Goal: Task Accomplishment & Management: Use online tool/utility

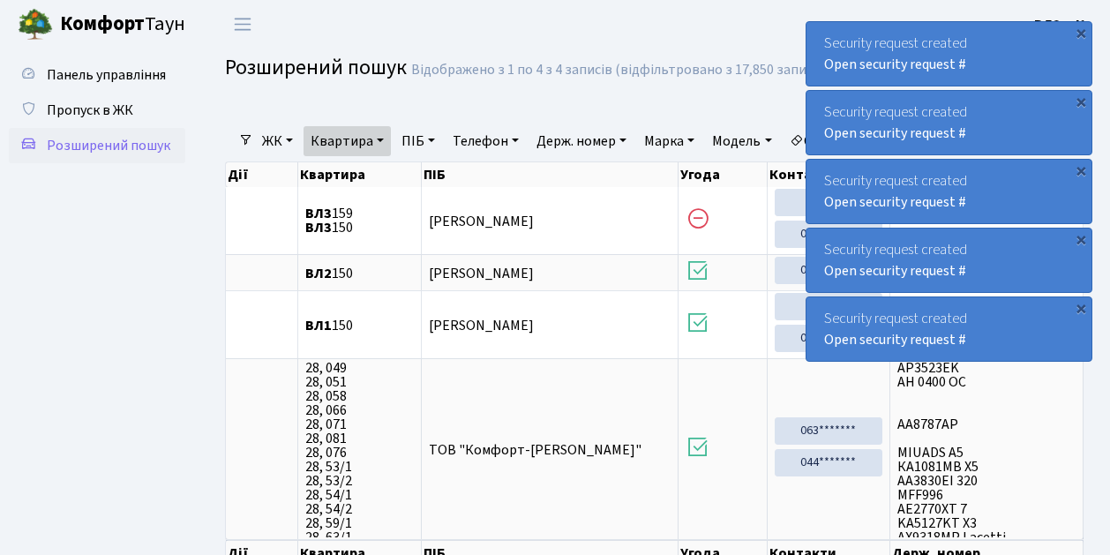
select select "25"
click at [126, 109] on span "Пропуск в ЖК" at bounding box center [90, 110] width 86 height 19
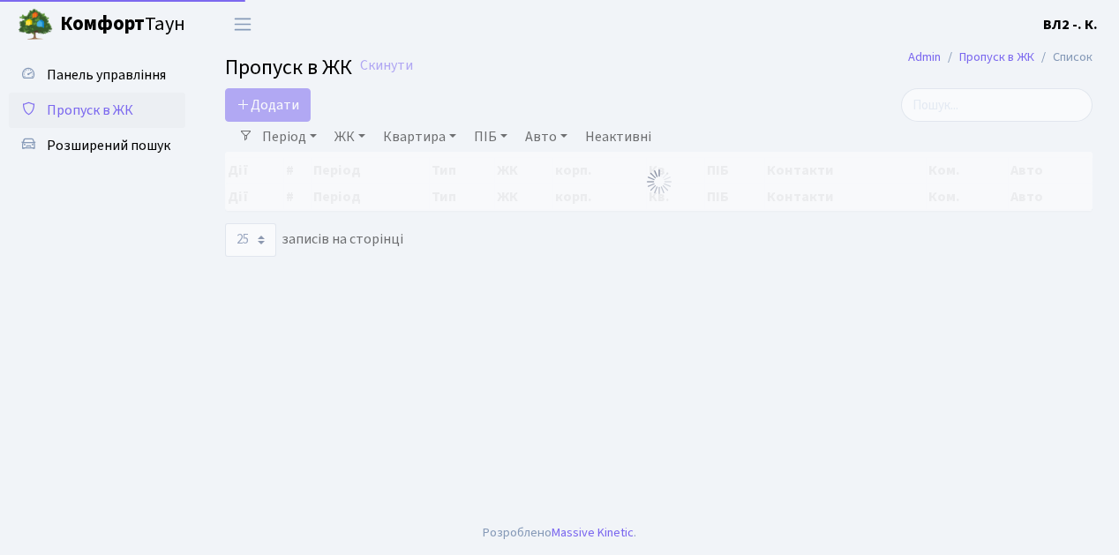
select select "25"
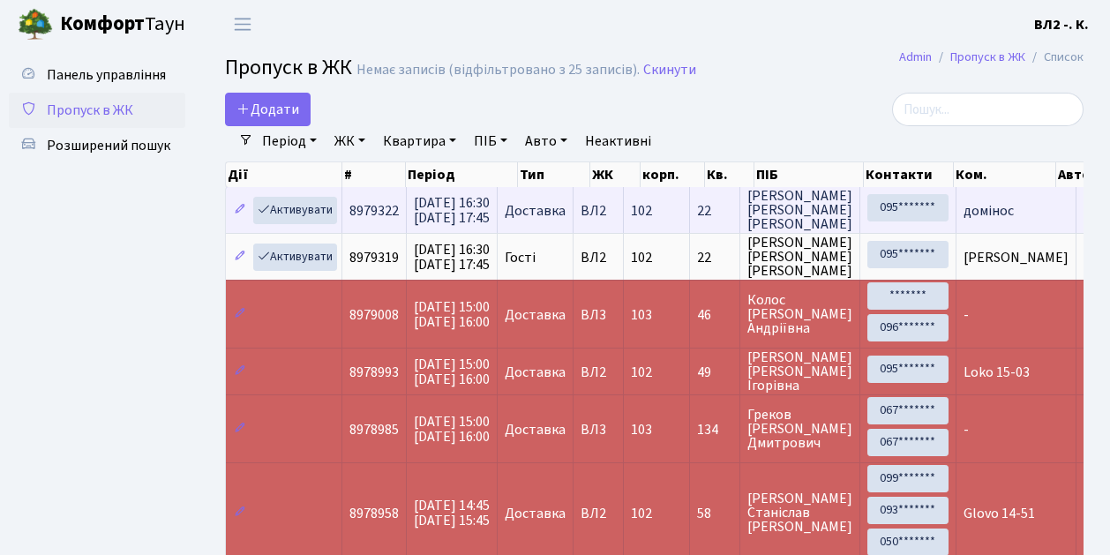
click at [963, 229] on td "домінос" at bounding box center [1016, 210] width 120 height 46
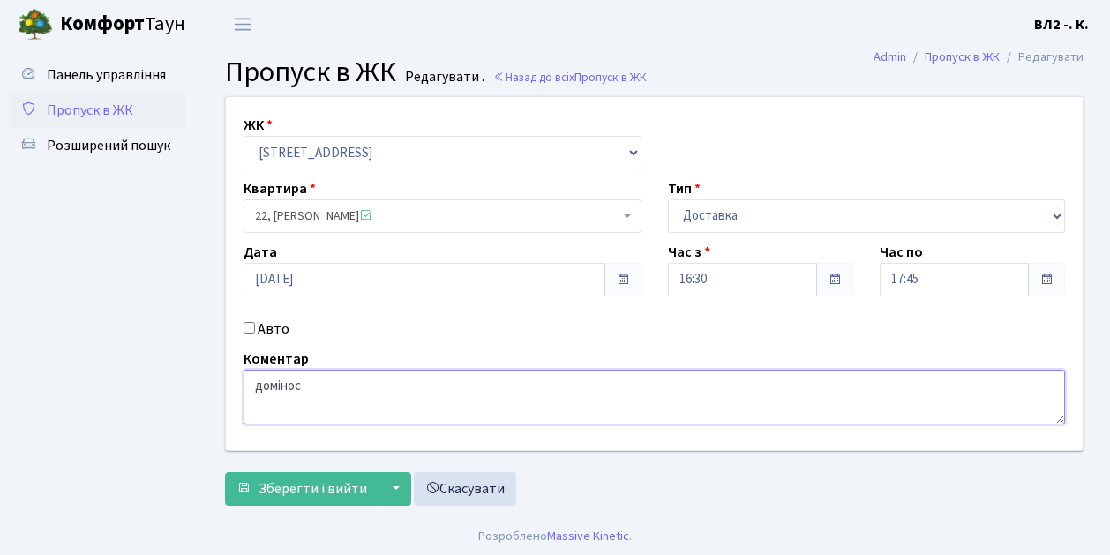
click at [302, 385] on textarea "домінос" at bounding box center [653, 397] width 821 height 55
type textarea "домінос 16-51"
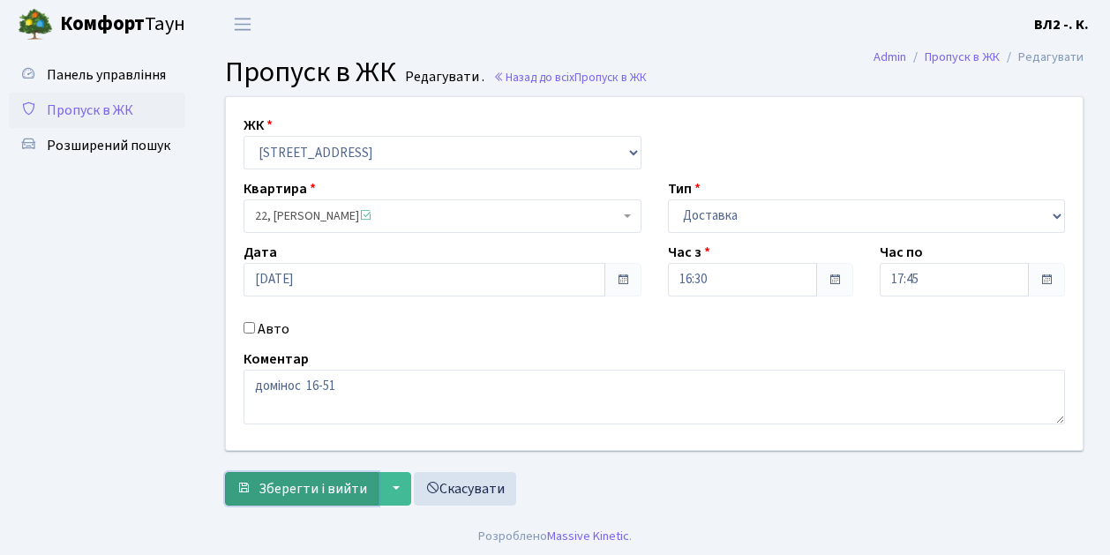
click at [267, 498] on span "Зберегти і вийти" at bounding box center [312, 488] width 109 height 19
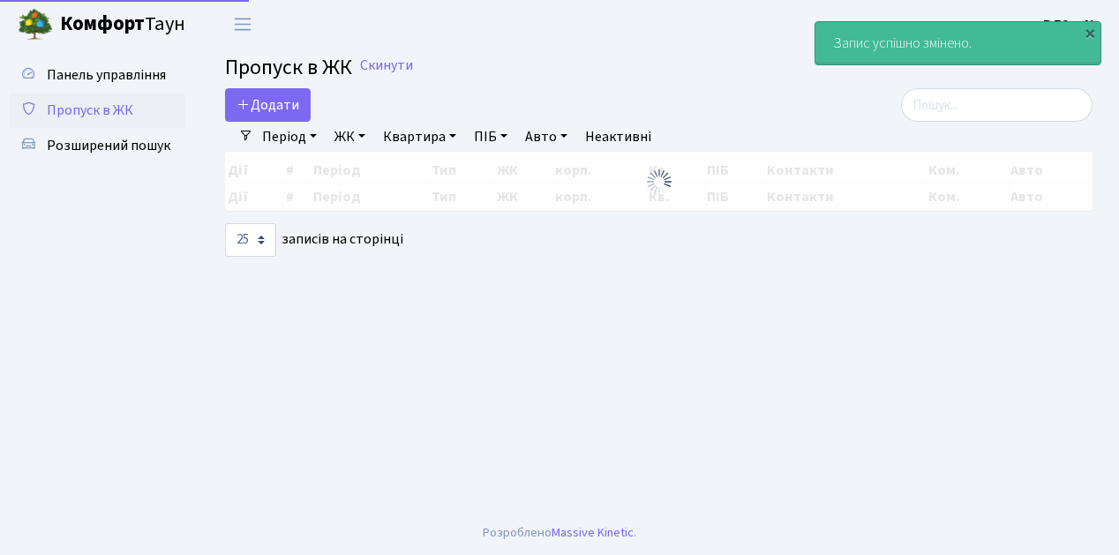
select select "25"
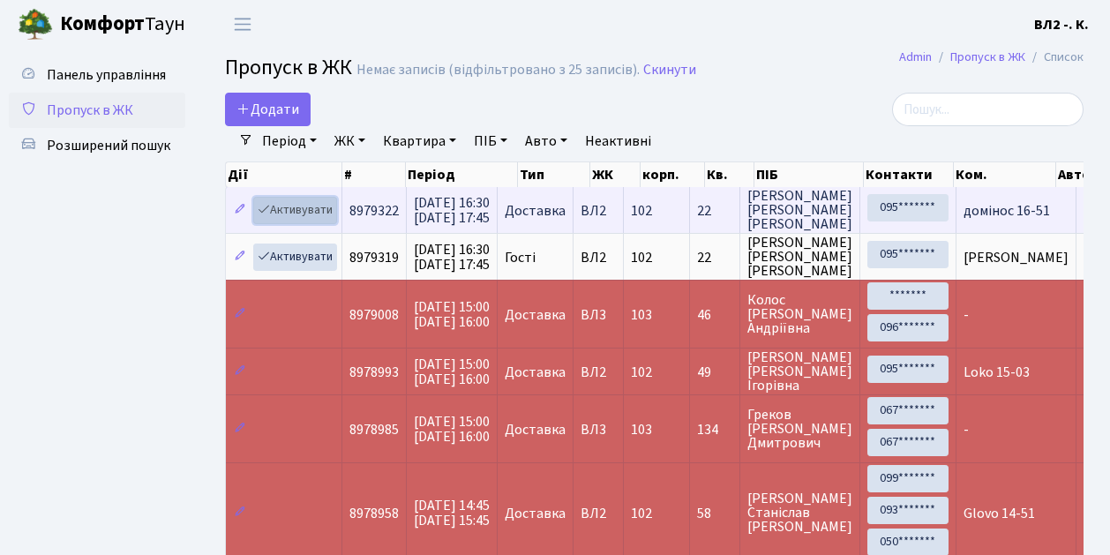
click at [330, 219] on link "Активувати" at bounding box center [295, 210] width 84 height 27
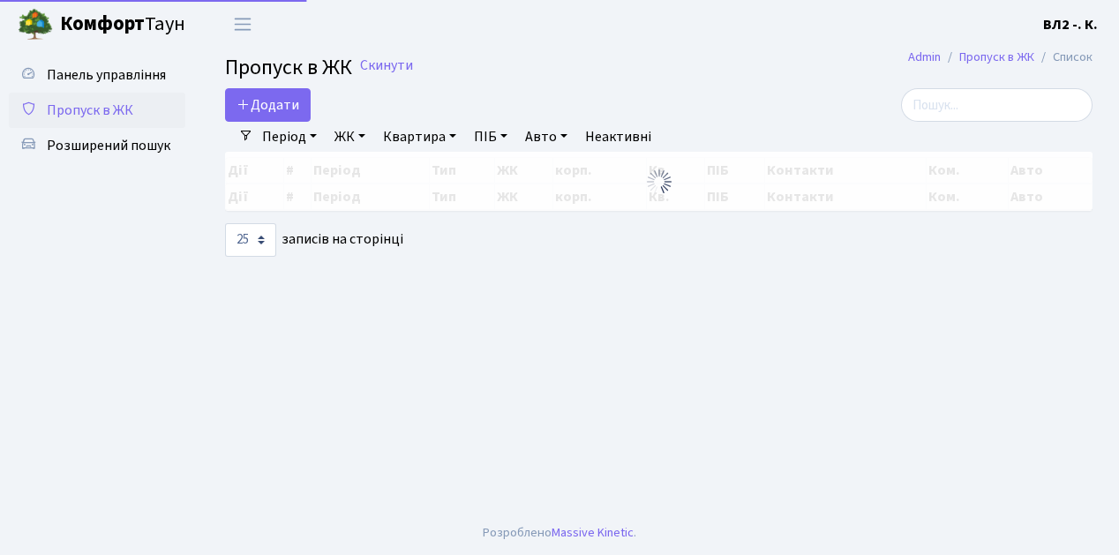
select select "25"
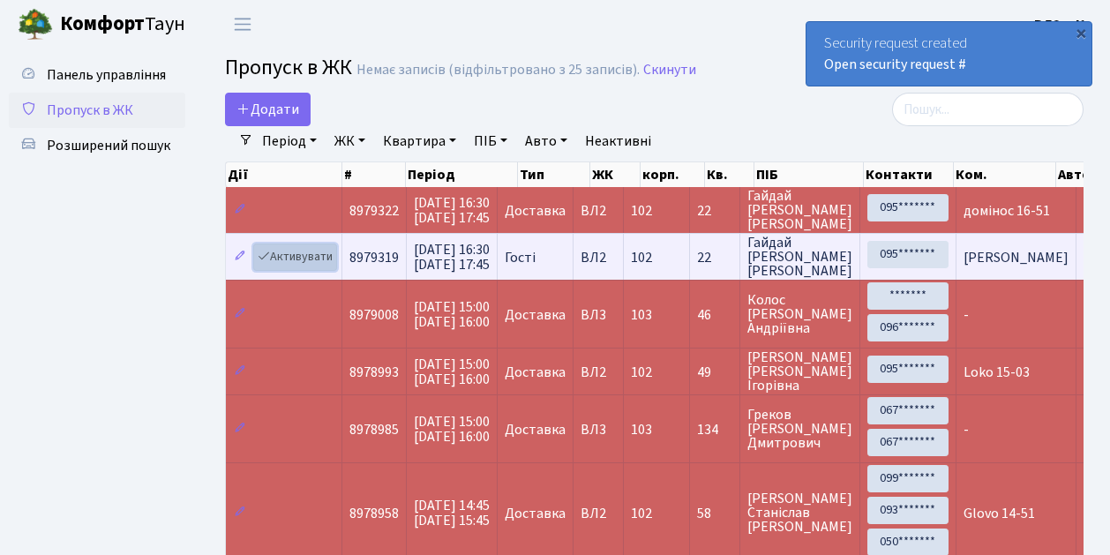
click at [329, 266] on link "Активувати" at bounding box center [295, 256] width 84 height 27
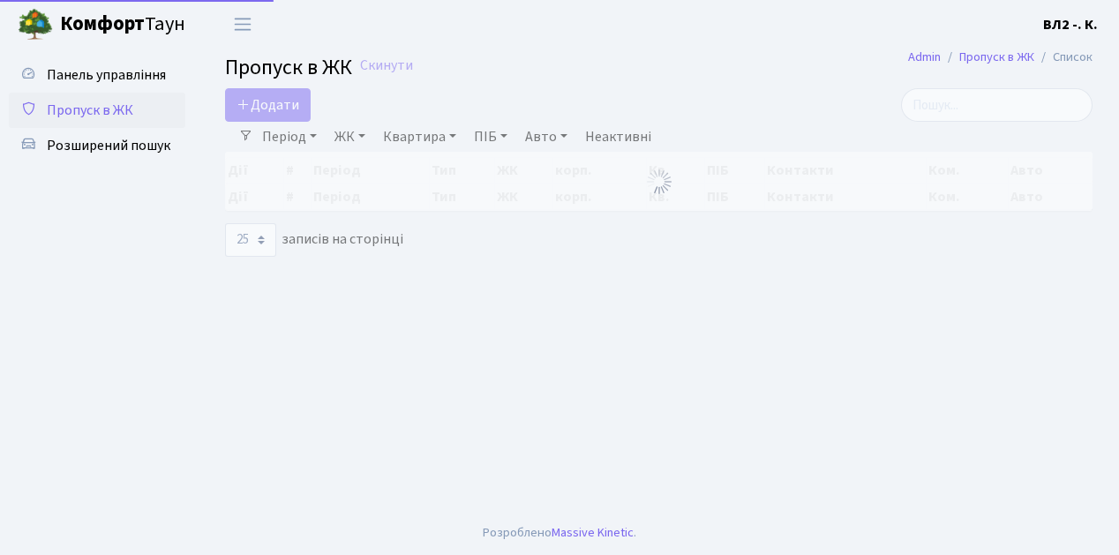
select select "25"
